Goal: Register for event/course

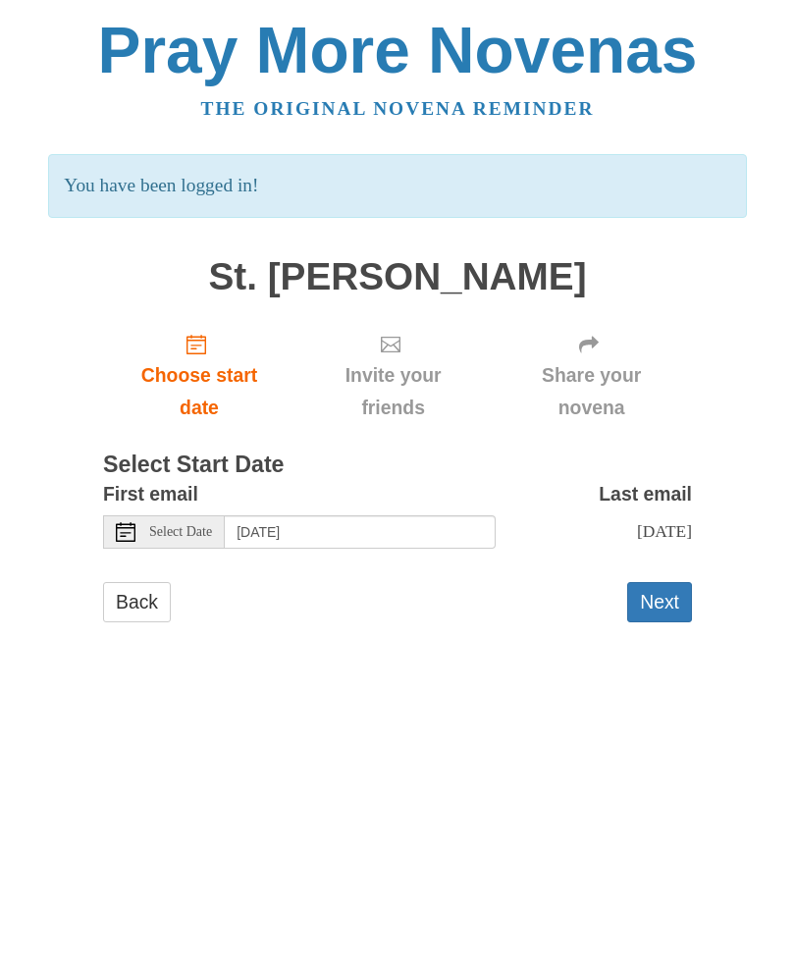
click at [196, 525] on span "Select Date" at bounding box center [180, 532] width 63 height 14
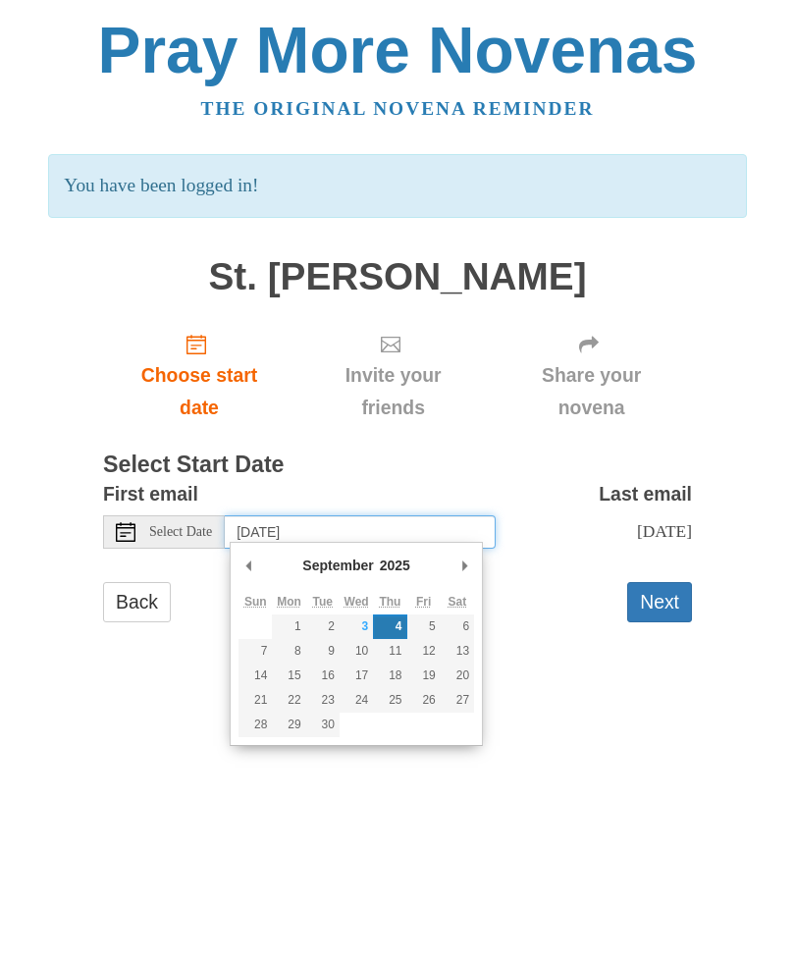
type input "Wednesday, September 3rd"
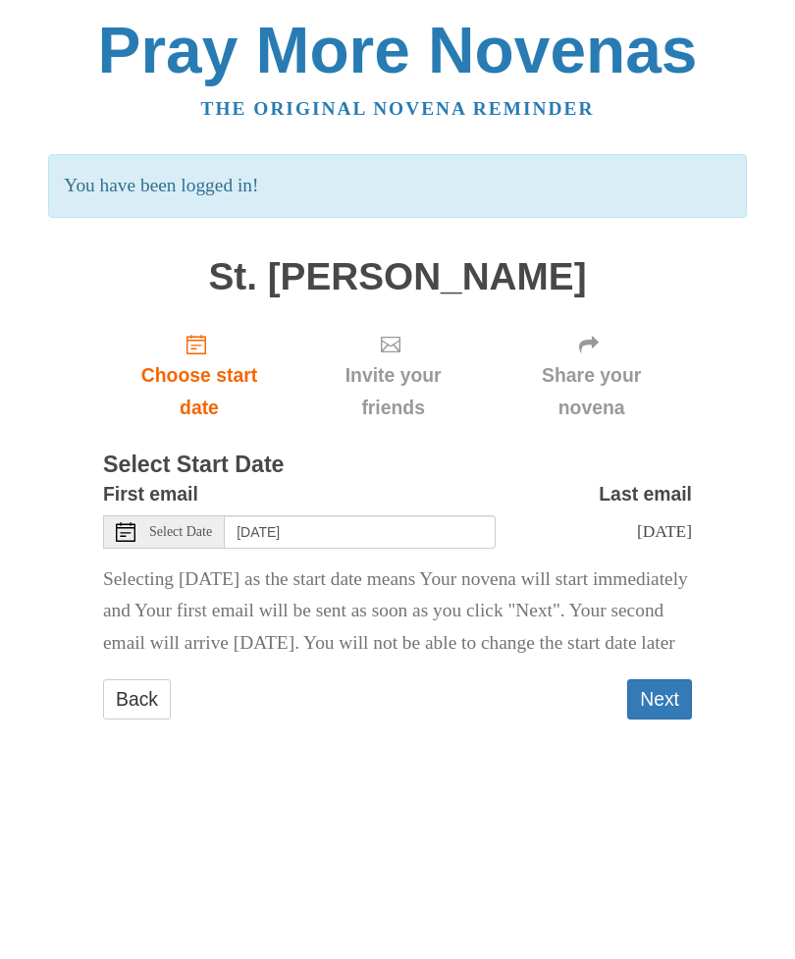
click at [670, 720] on button "Next" at bounding box center [659, 699] width 65 height 40
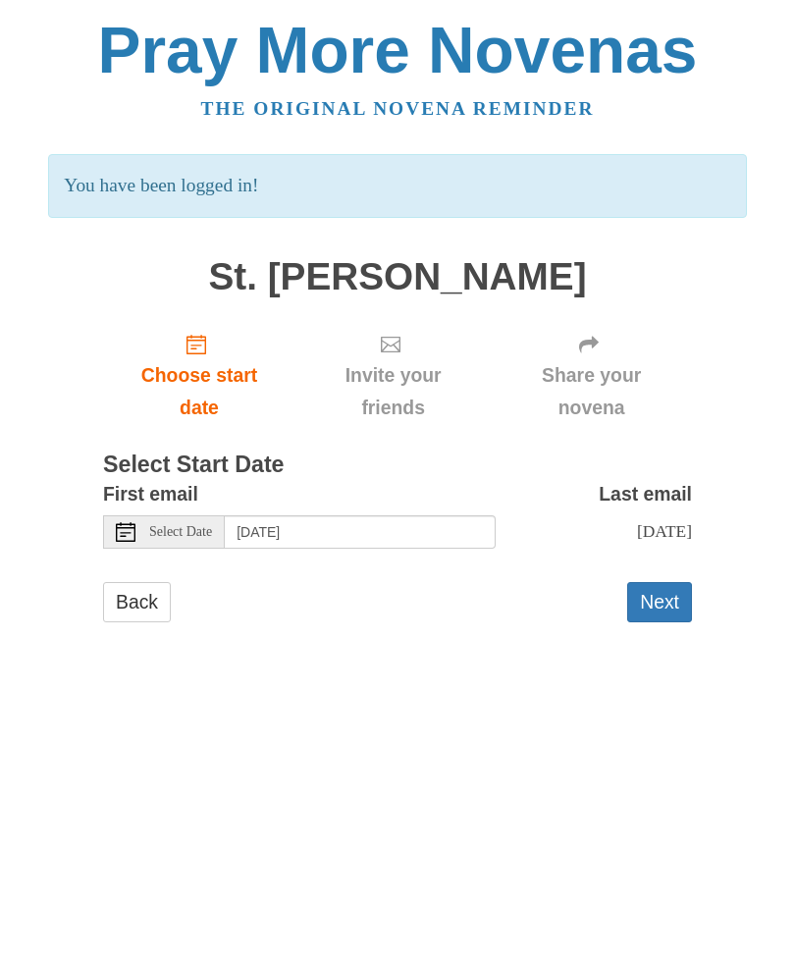
click at [172, 515] on div "Select Date" at bounding box center [164, 531] width 122 height 33
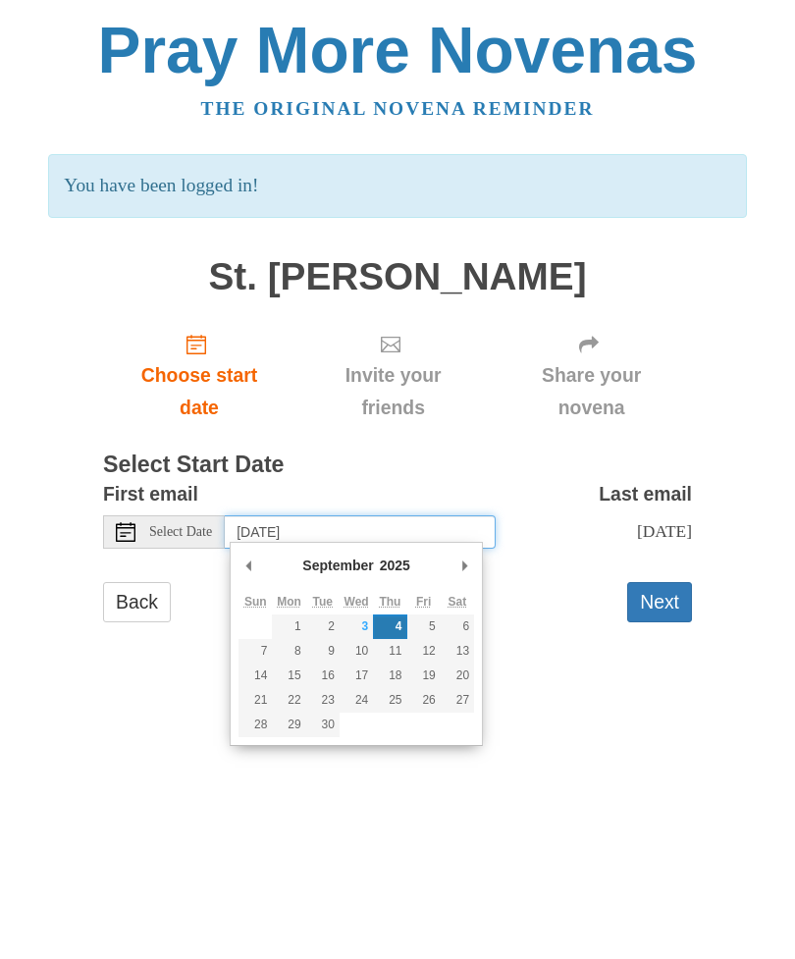
type input "Wednesday, September 3rd"
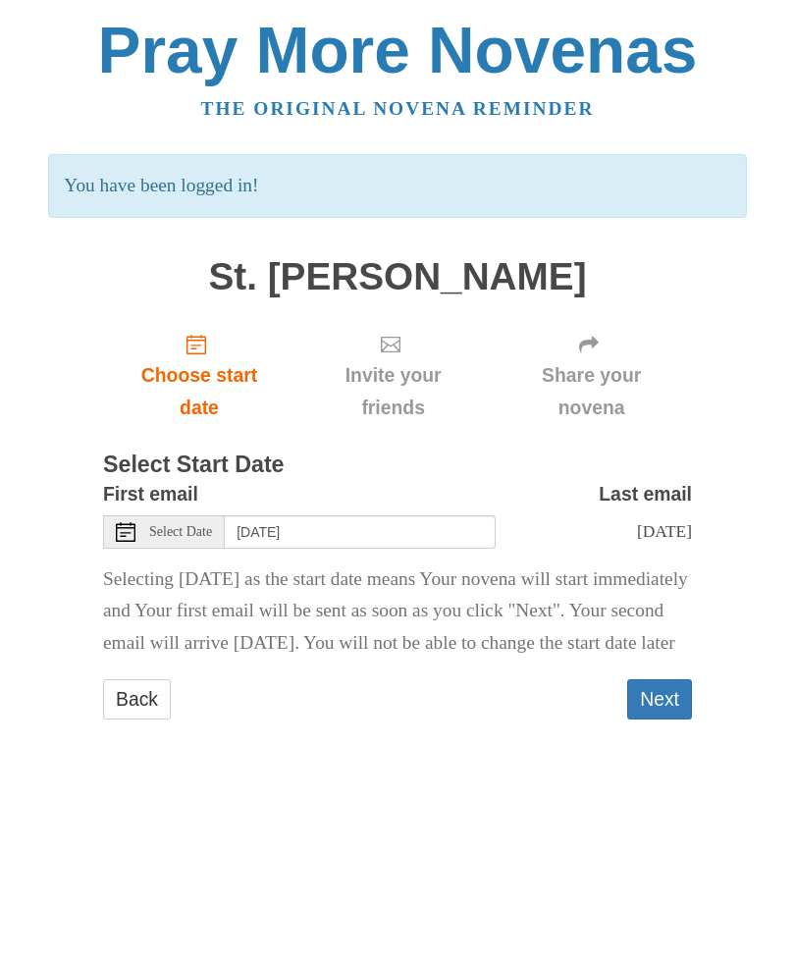
click at [671, 720] on button "Next" at bounding box center [659, 699] width 65 height 40
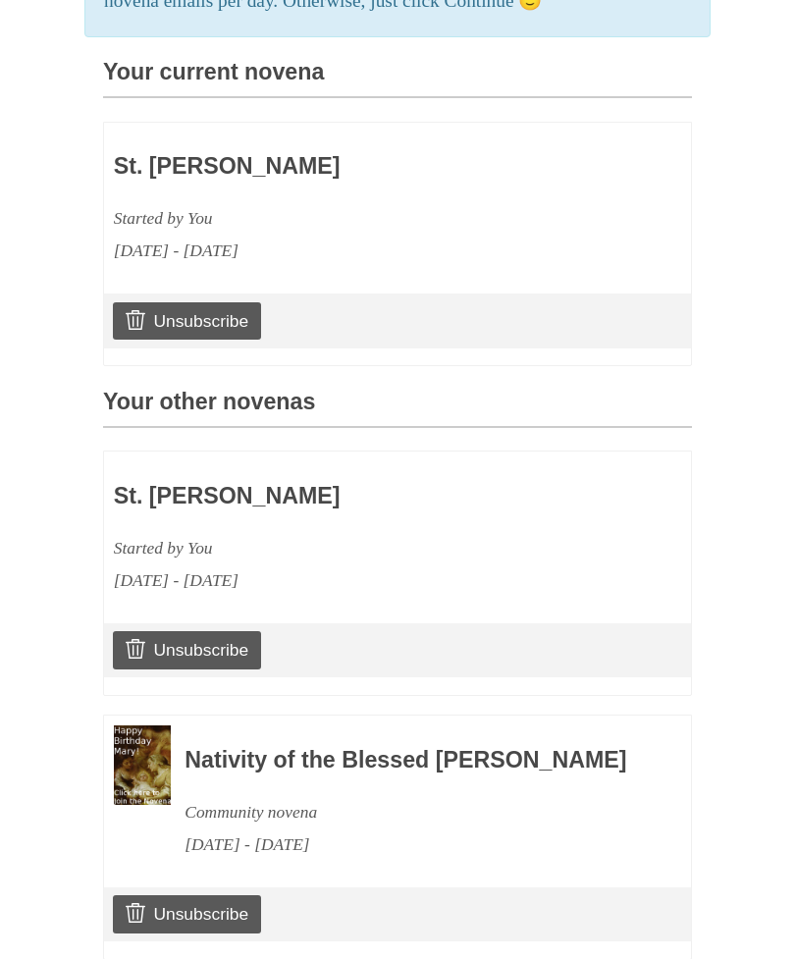
scroll to position [546, 0]
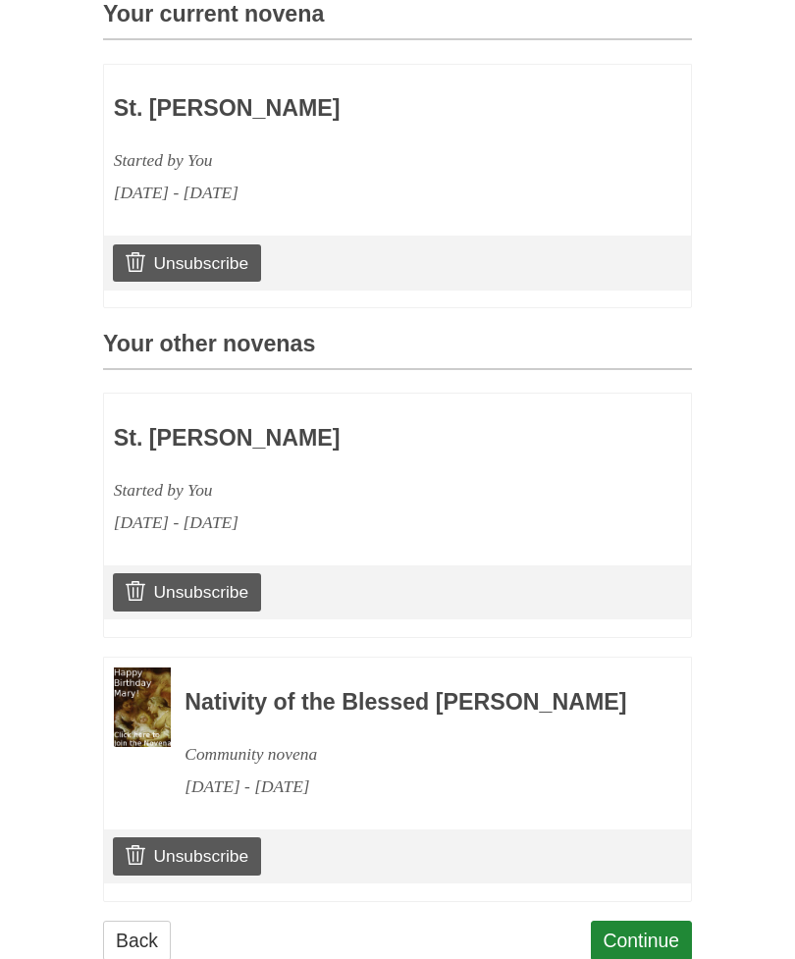
click at [659, 944] on link "Continue" at bounding box center [642, 941] width 102 height 40
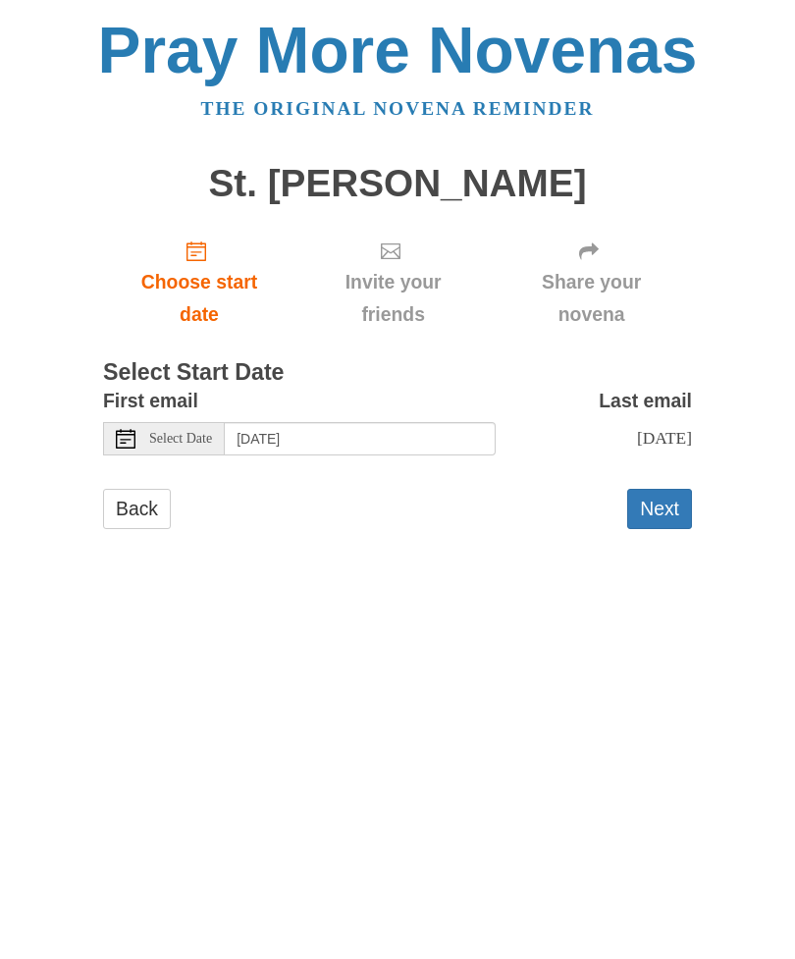
click at [191, 432] on span "Select Date" at bounding box center [180, 439] width 63 height 14
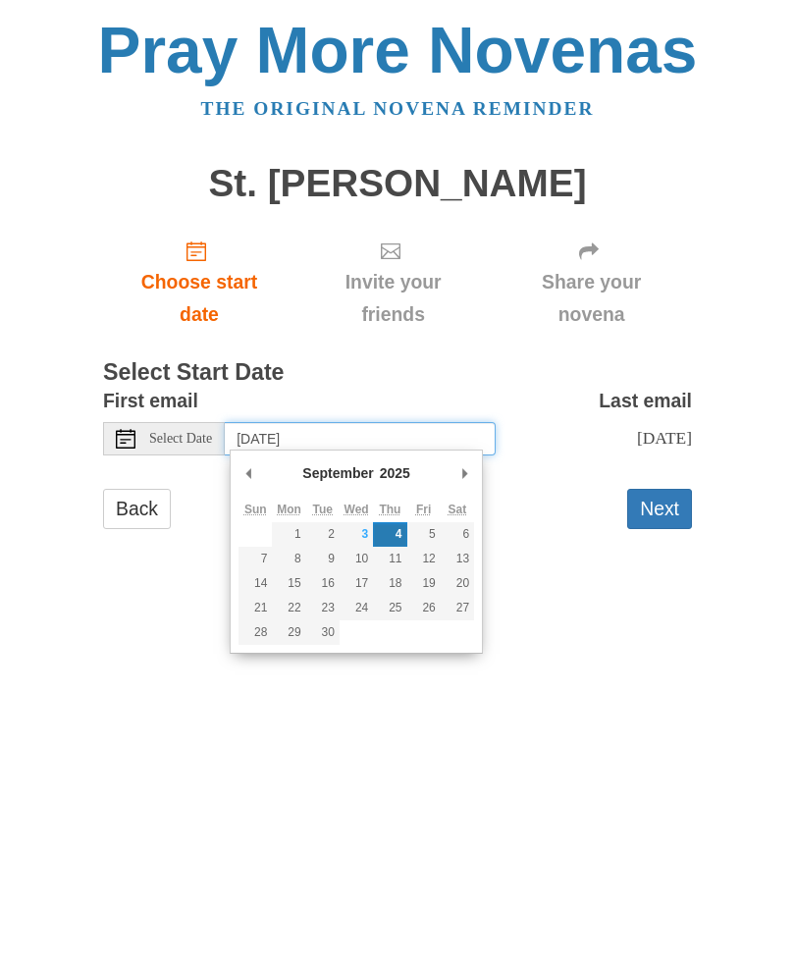
type input "Wednesday, September 3rd"
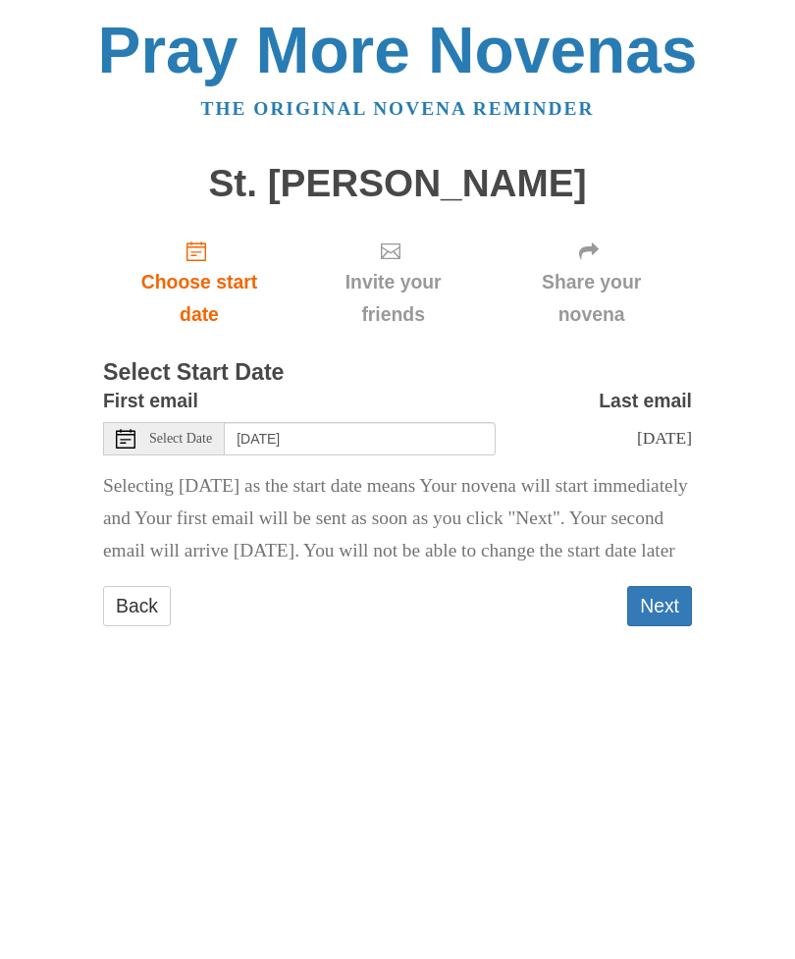
click at [672, 626] on button "Next" at bounding box center [659, 606] width 65 height 40
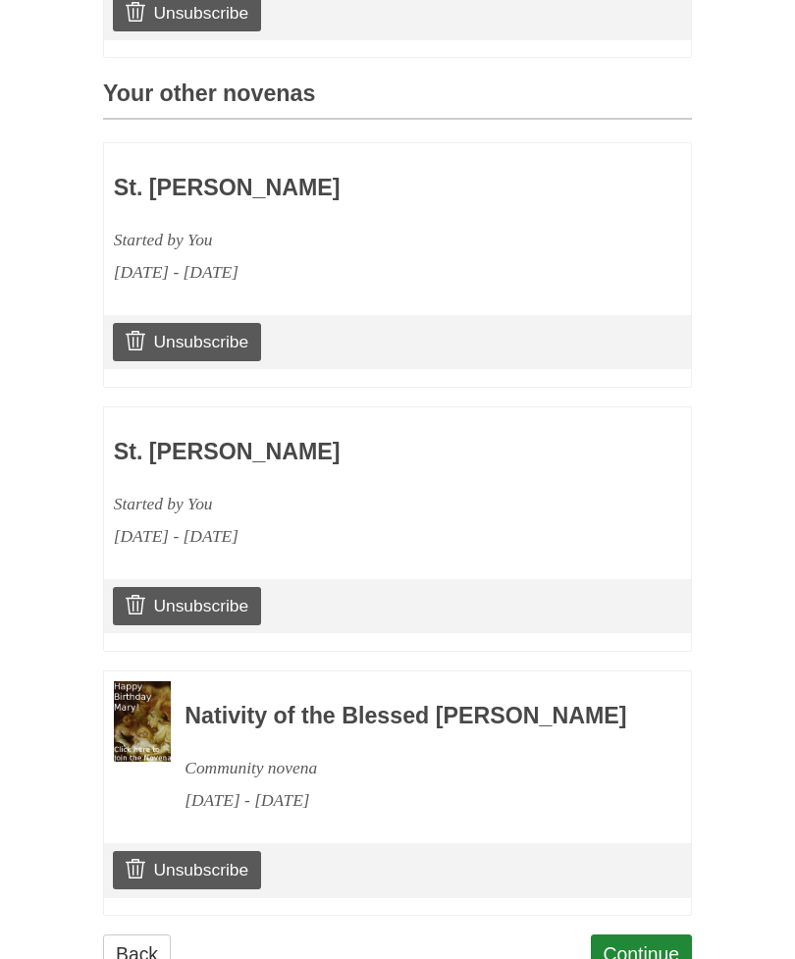
scroll to position [795, 0]
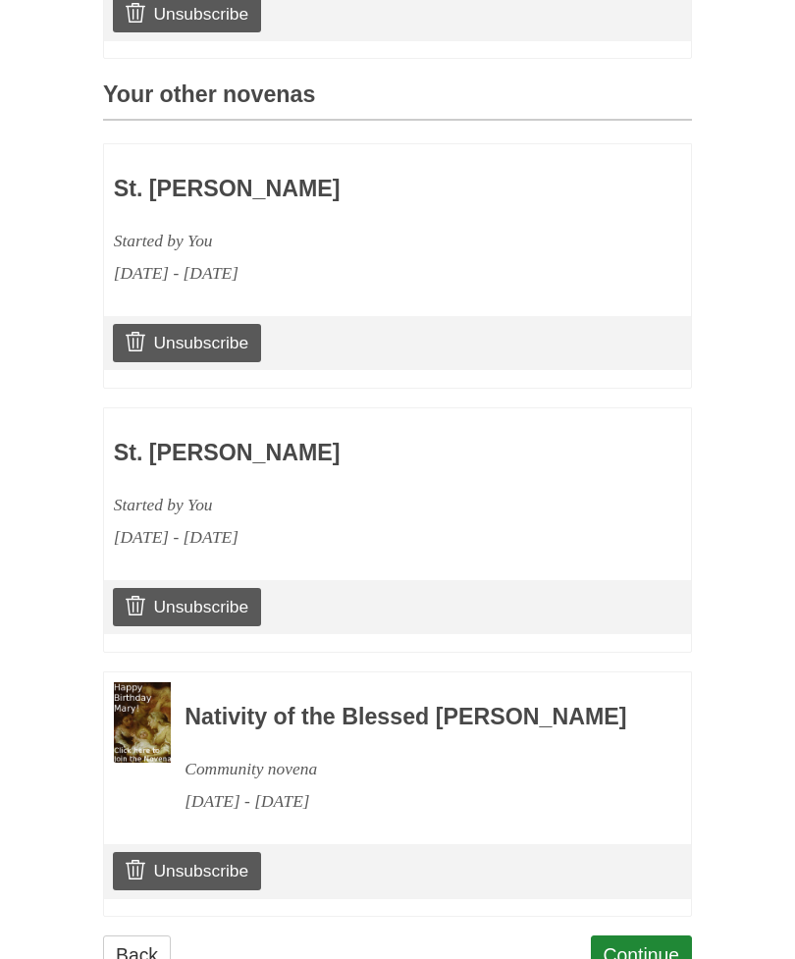
click at [231, 593] on link "Unsubscribe" at bounding box center [187, 606] width 148 height 37
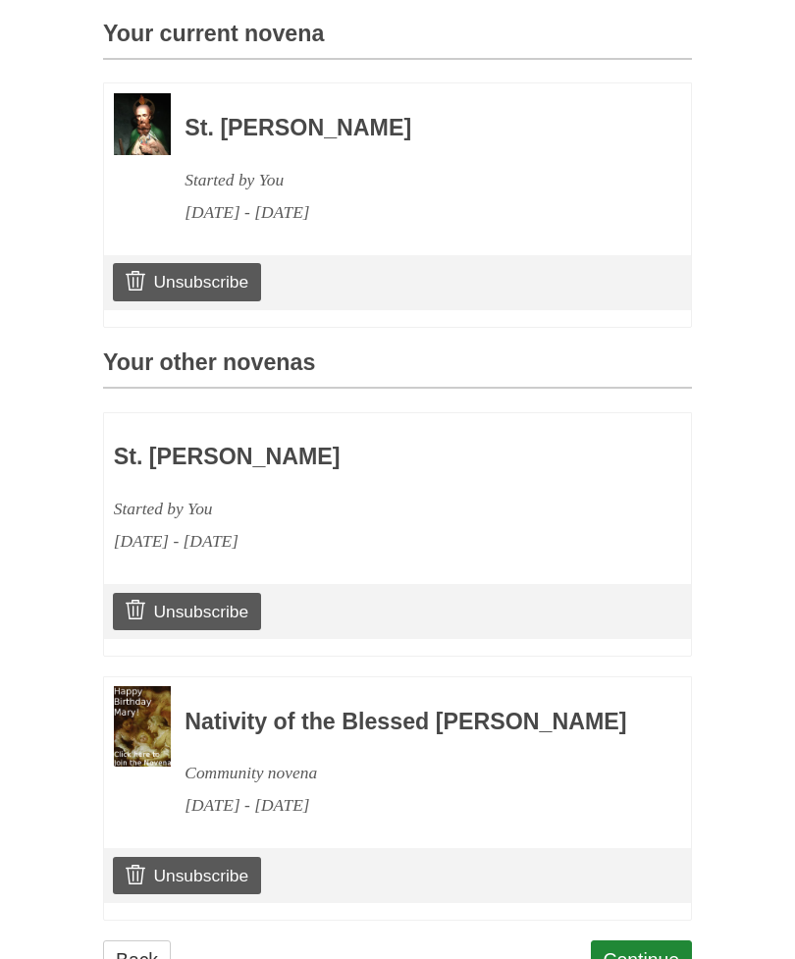
scroll to position [637, 0]
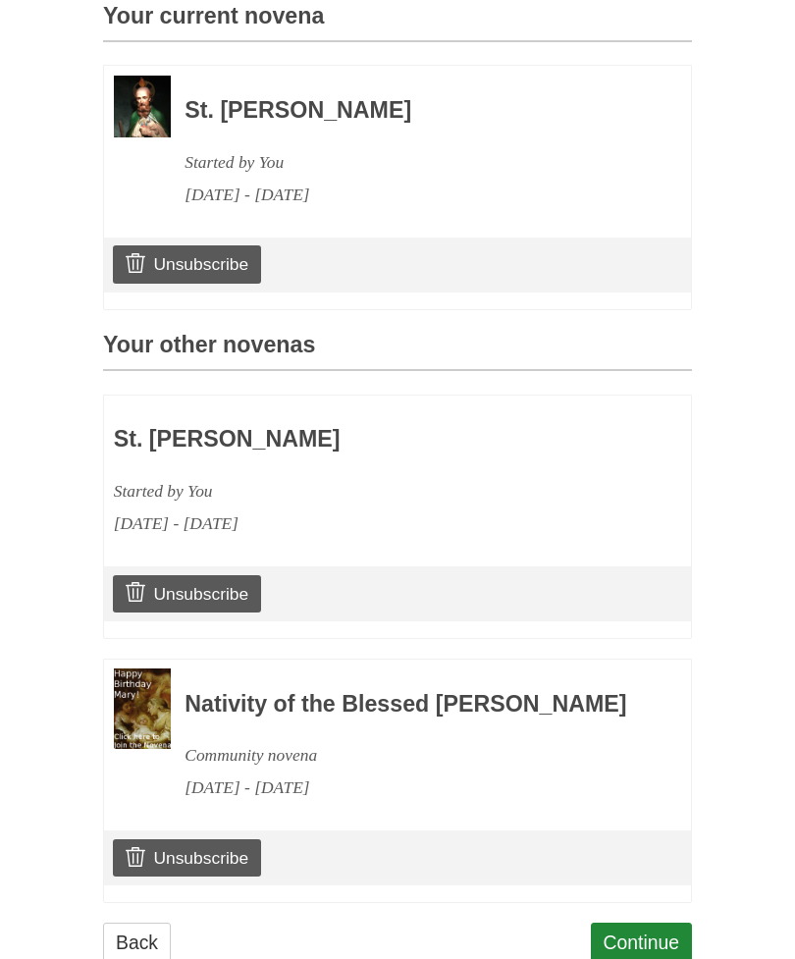
click at [666, 944] on link "Continue" at bounding box center [642, 943] width 102 height 40
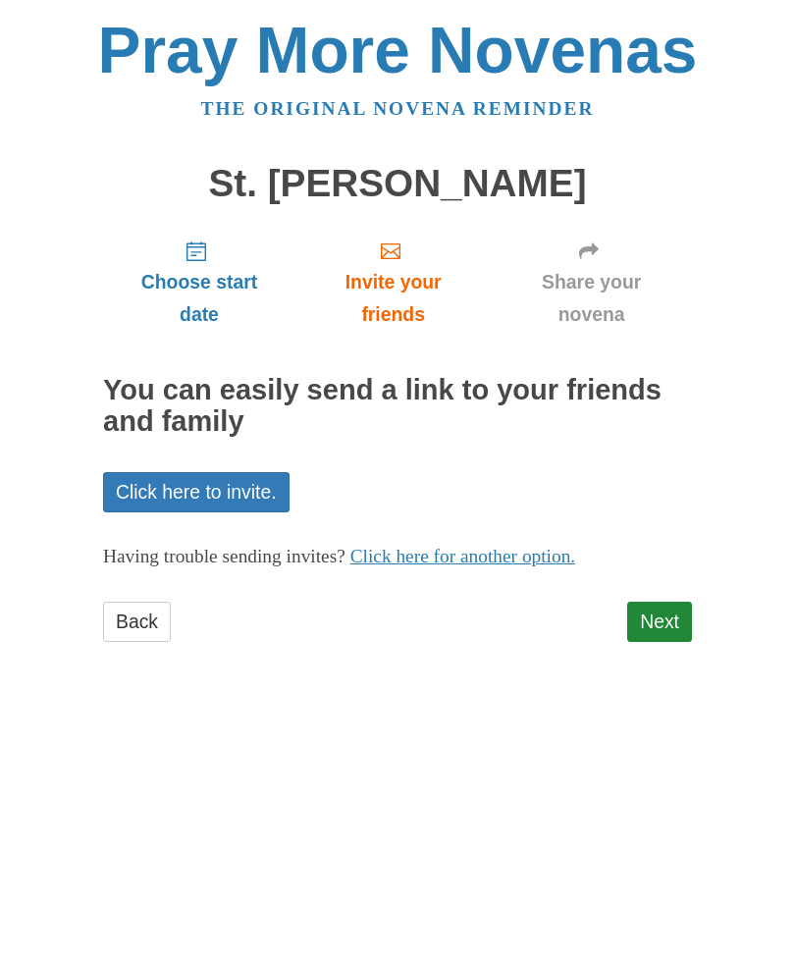
click at [674, 609] on link "Next" at bounding box center [659, 622] width 65 height 40
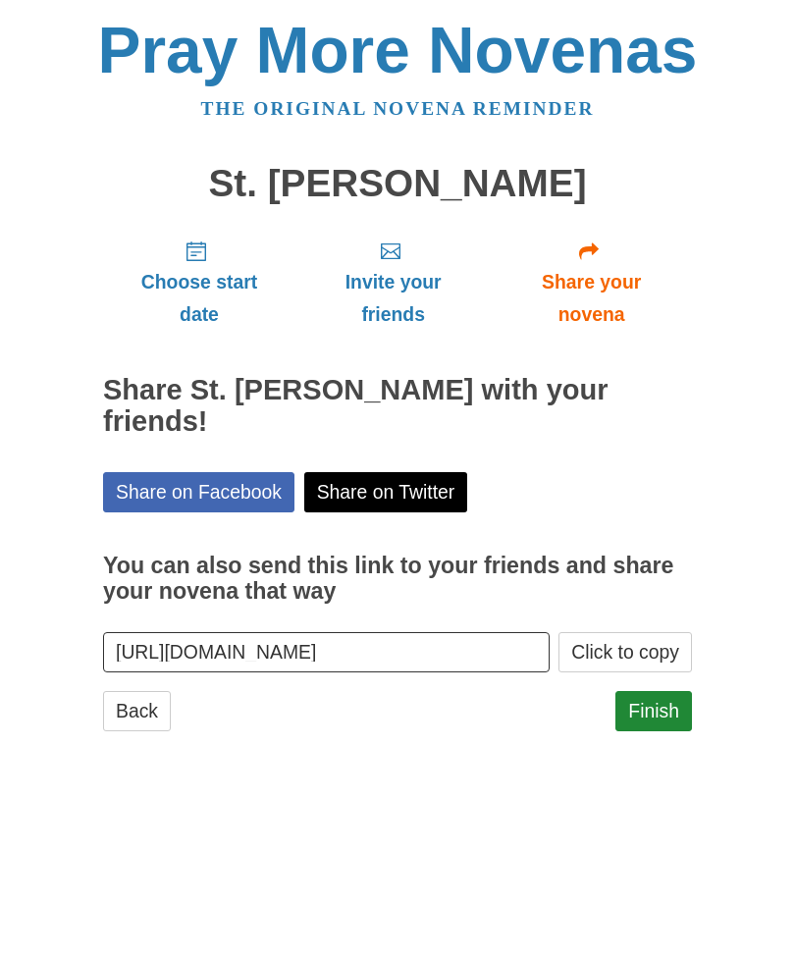
click at [672, 691] on link "Finish" at bounding box center [654, 711] width 77 height 40
